Goal: Check status

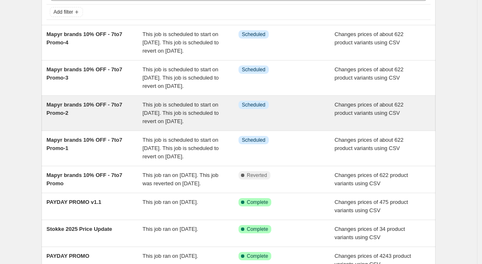
scroll to position [92, 0]
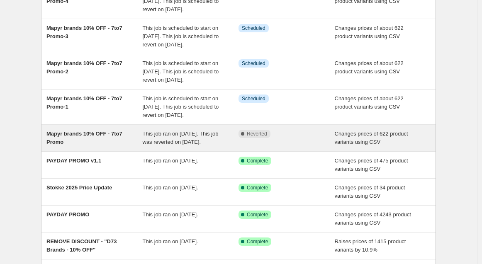
click at [159, 145] on span "This job ran on [DATE]. This job was reverted on [DATE]." at bounding box center [181, 138] width 76 height 15
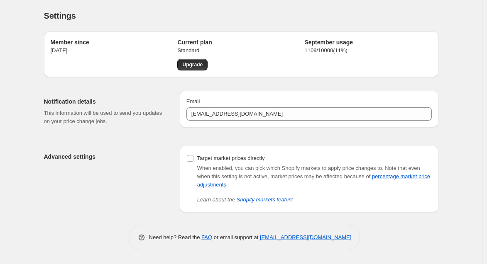
click at [436, 5] on div "Settings. This page is ready Settings" at bounding box center [241, 16] width 394 height 32
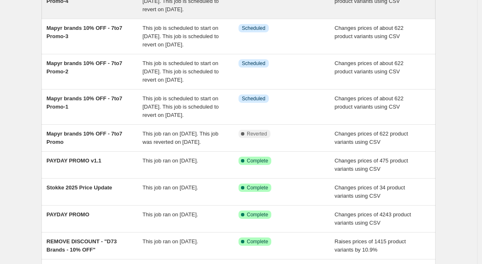
scroll to position [138, 0]
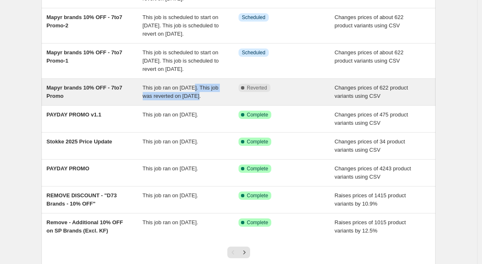
click at [194, 100] on div "This job ran on [DATE]. This job was reverted on [DATE]." at bounding box center [191, 92] width 96 height 17
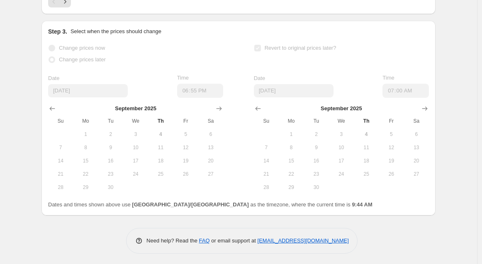
scroll to position [544, 0]
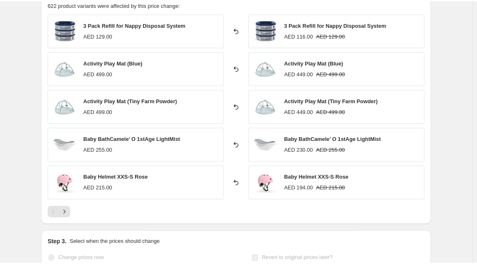
scroll to position [313, 0]
